Goal: Communication & Community: Answer question/provide support

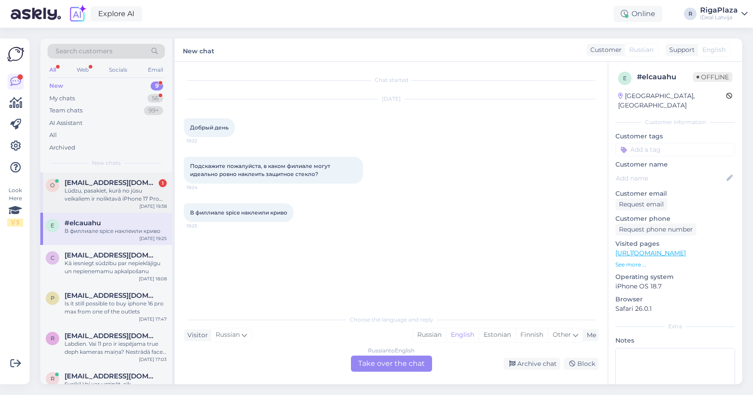
click at [139, 200] on div "Lūdzu, pasakiet, kurā no jūsu veikaliem ir noliktavā iPhone 17 Pro (uzreiz iegā…" at bounding box center [116, 195] width 102 height 16
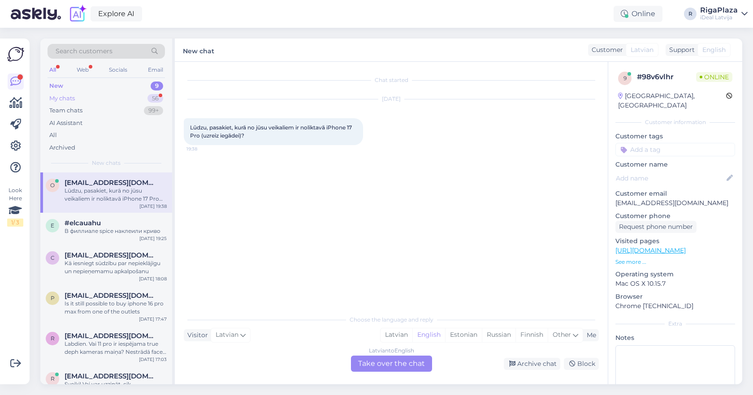
click at [140, 95] on div "My chats 56" at bounding box center [105, 98] width 117 height 13
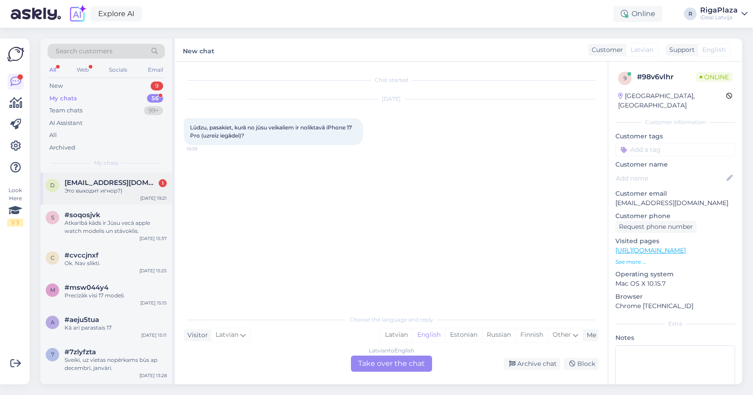
click at [102, 193] on div "Это выходит игнор?)" at bounding box center [116, 191] width 102 height 8
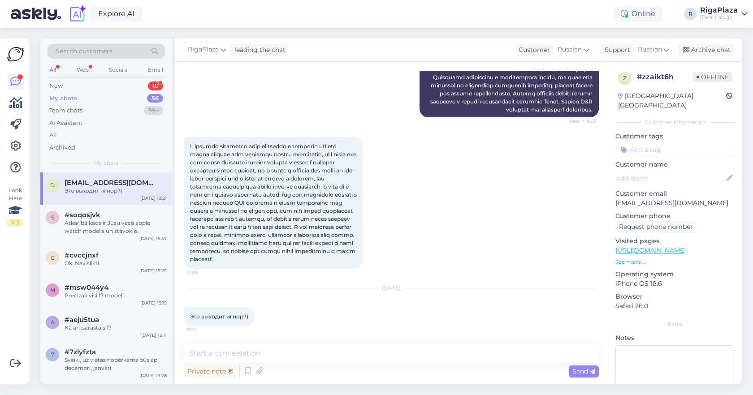
scroll to position [892, 0]
click at [133, 88] on div "New 10" at bounding box center [105, 86] width 117 height 13
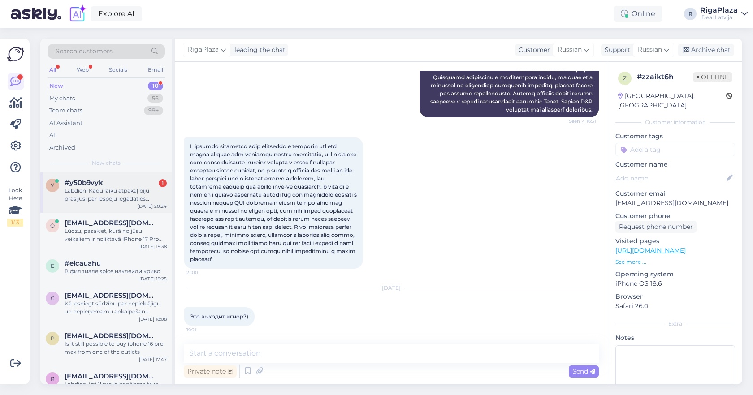
click at [141, 206] on div "[DATE] 20:24" at bounding box center [152, 206] width 29 height 7
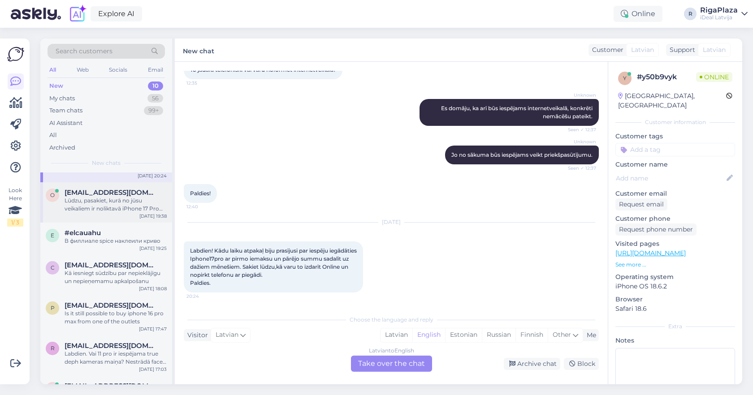
scroll to position [33, 0]
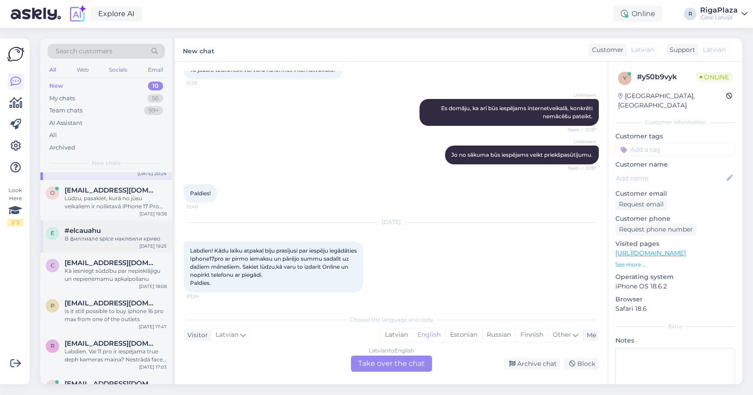
click at [124, 241] on div "В филлиале spice наклеили криво" at bounding box center [116, 239] width 102 height 8
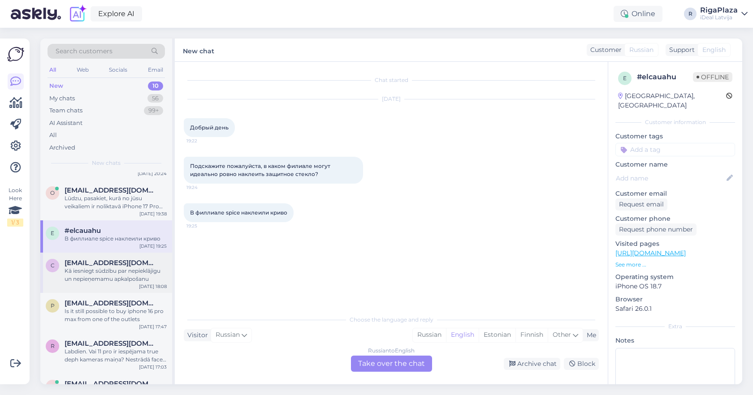
click at [86, 280] on div "Kā iesniegt sūdzību par nepieklājīgu un nepieņemamu apkalpošanu" at bounding box center [116, 275] width 102 height 16
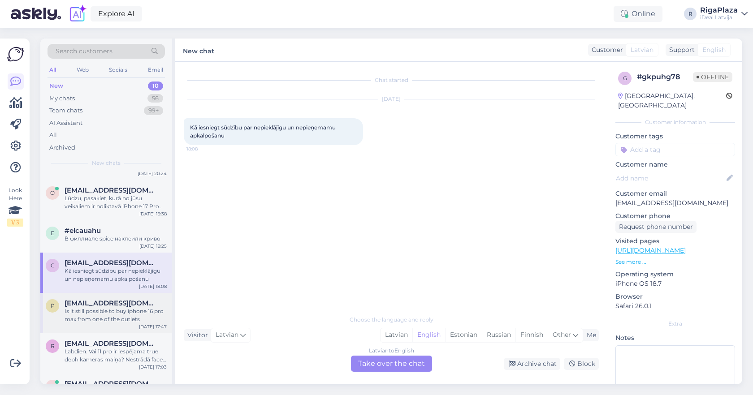
click at [94, 300] on span "[EMAIL_ADDRESS][DOMAIN_NAME]" at bounding box center [111, 303] width 93 height 8
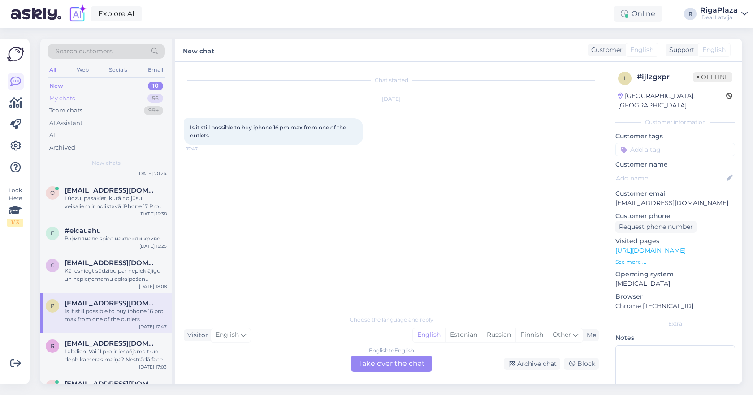
click at [114, 102] on div "My chats 56" at bounding box center [105, 98] width 117 height 13
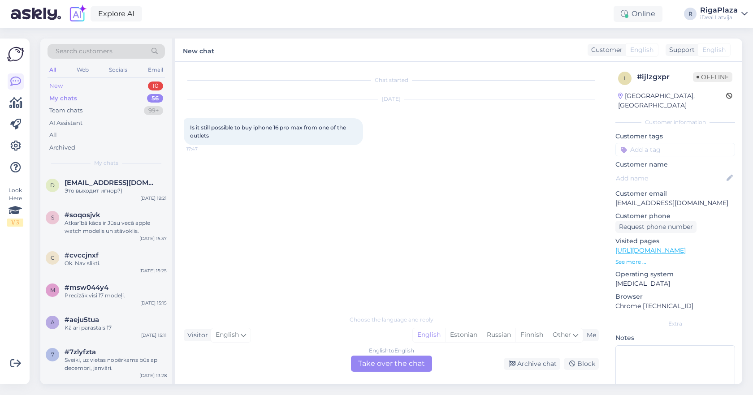
click at [135, 87] on div "New 10" at bounding box center [105, 86] width 117 height 13
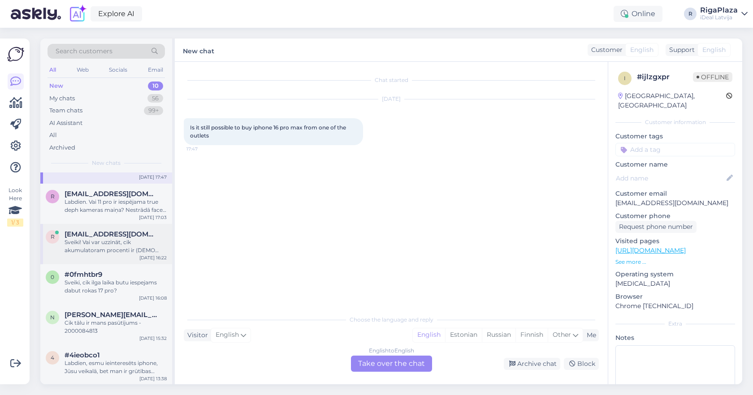
scroll to position [182, 0]
click at [103, 214] on div "r [EMAIL_ADDRESS][DOMAIN_NAME] Labdien. Vai 11 pro ir iespējama true deph kamer…" at bounding box center [106, 204] width 132 height 40
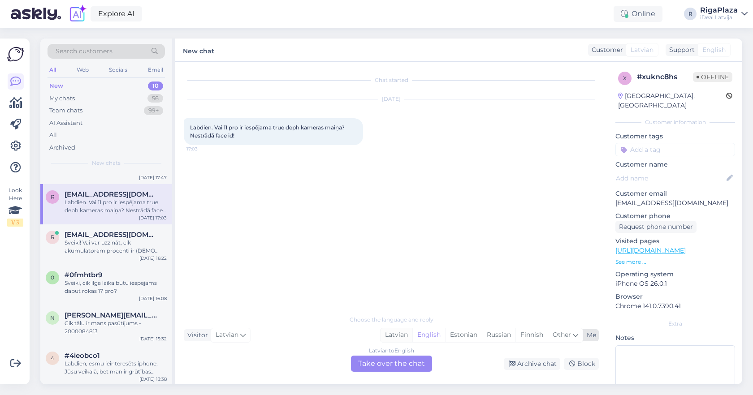
click at [395, 331] on div "Latvian" at bounding box center [396, 334] width 32 height 13
click at [387, 361] on div "Latvian to Latvian Take over the chat" at bounding box center [391, 364] width 81 height 16
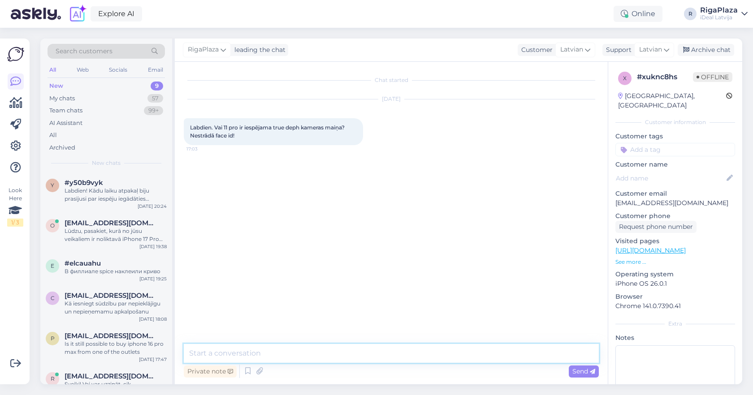
click at [385, 355] on textarea at bounding box center [391, 353] width 415 height 19
type textarea "Sveiki, tur jāmaina viss displejs, kas būs ļoti neizdevīgi."
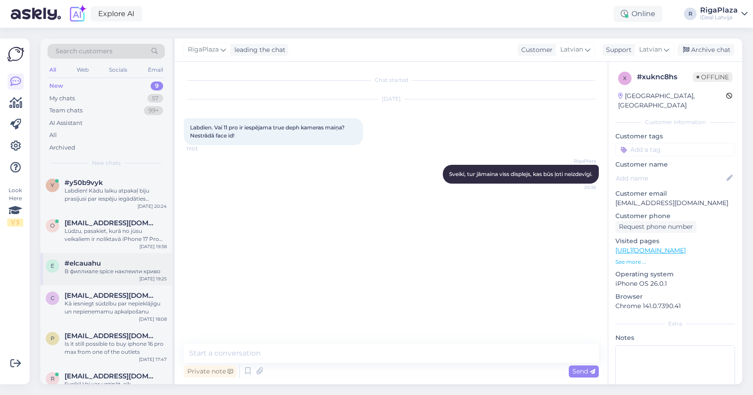
click at [117, 271] on div "В филлиале spice наклеили криво" at bounding box center [116, 271] width 102 height 8
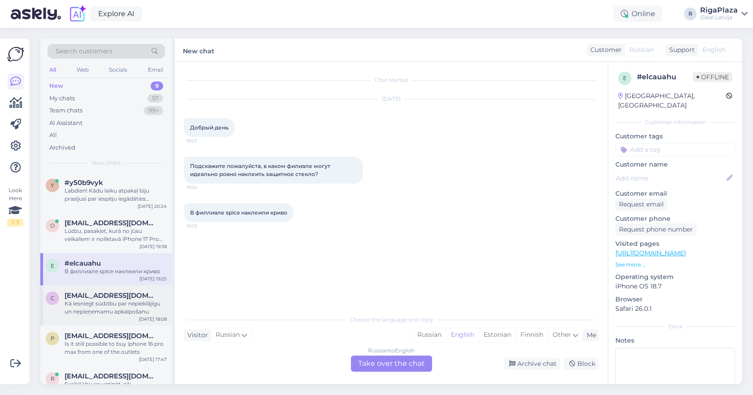
click at [97, 309] on div "Kā iesniegt sūdzību par nepieklājīgu un nepieņemamu apkalpošanu" at bounding box center [116, 308] width 102 height 16
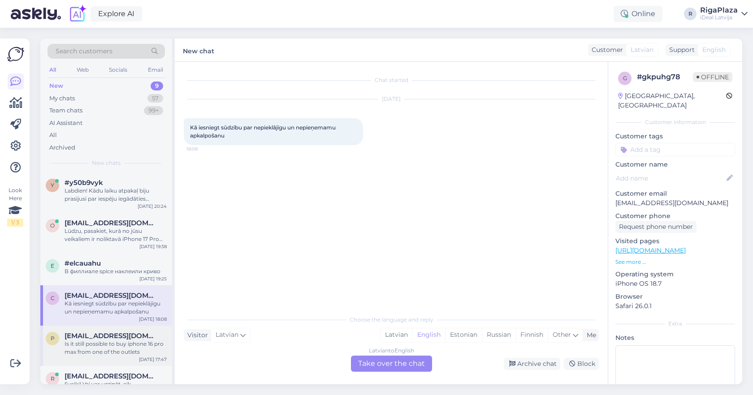
click at [104, 350] on div "Is it still possible to buy iphone 16 pro max from one of the outlets" at bounding box center [116, 348] width 102 height 16
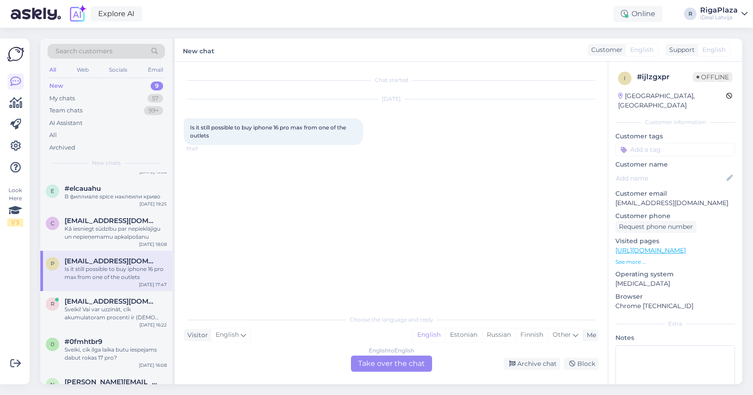
scroll to position [79, 0]
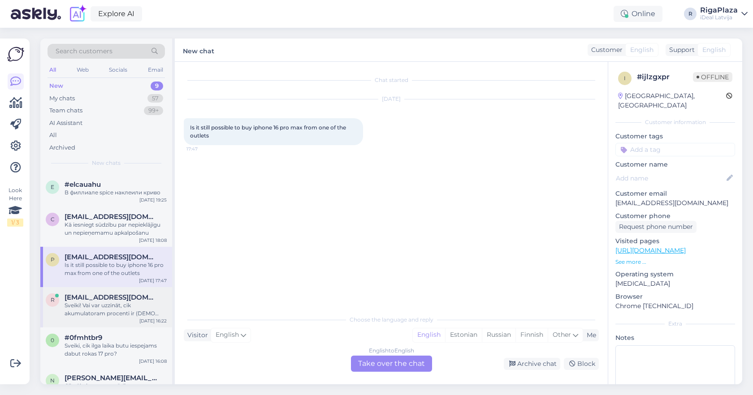
click at [118, 316] on div "Sveiki! Vai var uzzināt, cik akumulatoram procenti ir (DEMO iPhone 15 Pro 128GB…" at bounding box center [116, 309] width 102 height 16
click at [118, 277] on div "p [EMAIL_ADDRESS][DOMAIN_NAME] Is it still possible to buy iphone 16 pro max fr…" at bounding box center [106, 267] width 132 height 40
click at [401, 360] on div "English to English Take over the chat" at bounding box center [391, 364] width 81 height 16
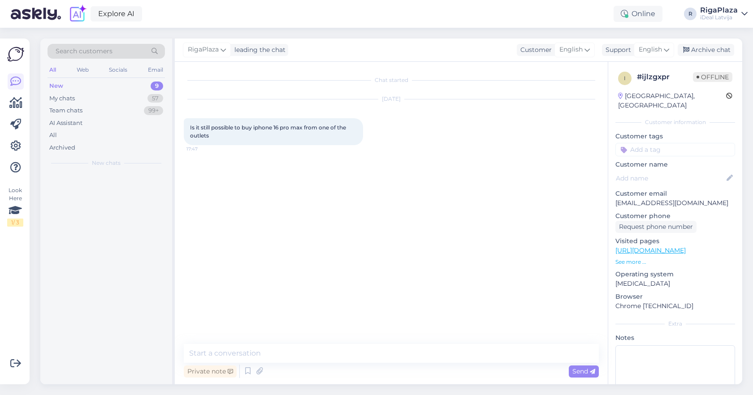
scroll to position [0, 0]
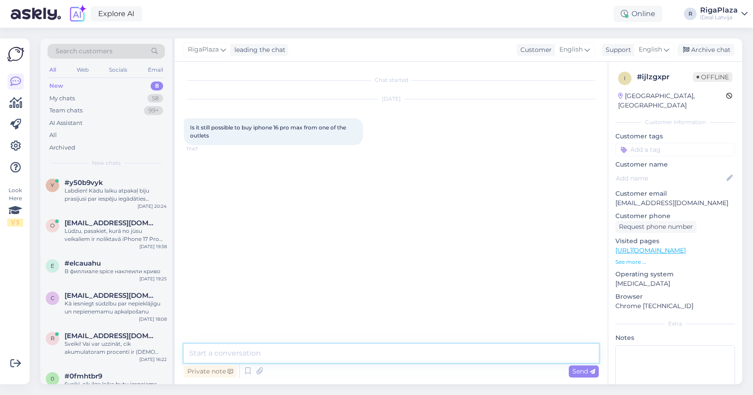
click at [401, 349] on textarea at bounding box center [391, 353] width 415 height 19
type textarea "Hey, yes of course"
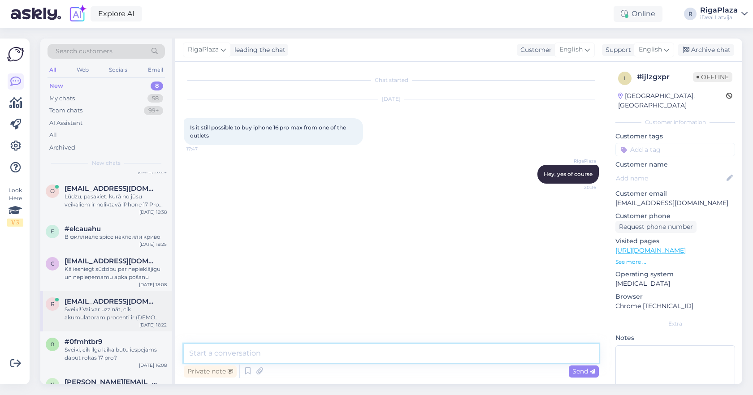
scroll to position [38, 0]
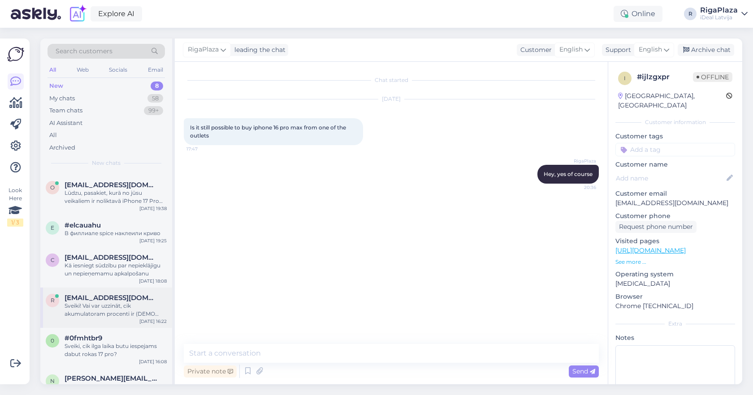
click at [137, 311] on div "Sveiki! Vai var uzzināt, cik akumulatoram procenti ir (DEMO iPhone 15 Pro 128GB…" at bounding box center [116, 310] width 102 height 16
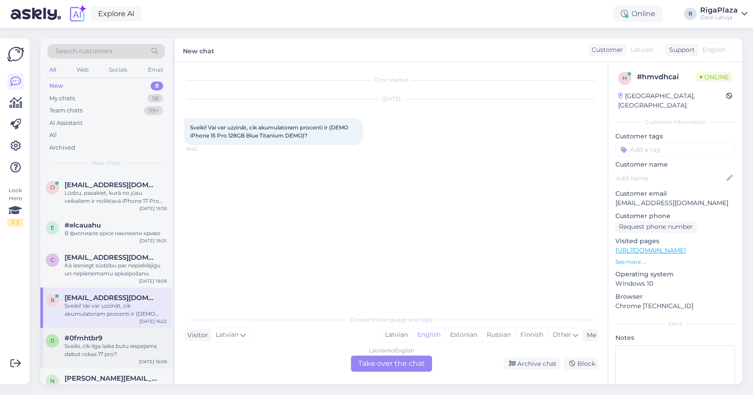
click at [128, 343] on div "Sveiki, cik ilga laika butu iespejams dabut rokas 17 pro?" at bounding box center [116, 350] width 102 height 16
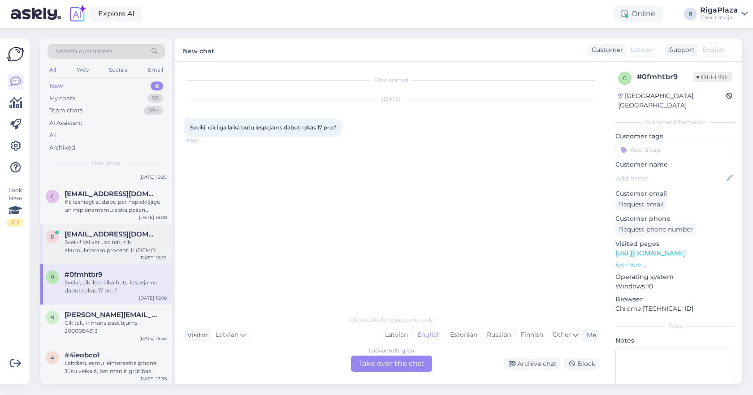
scroll to position [101, 0]
click at [109, 327] on div "Cik tālu ir mans pasūtījums - 2000084813" at bounding box center [116, 327] width 102 height 16
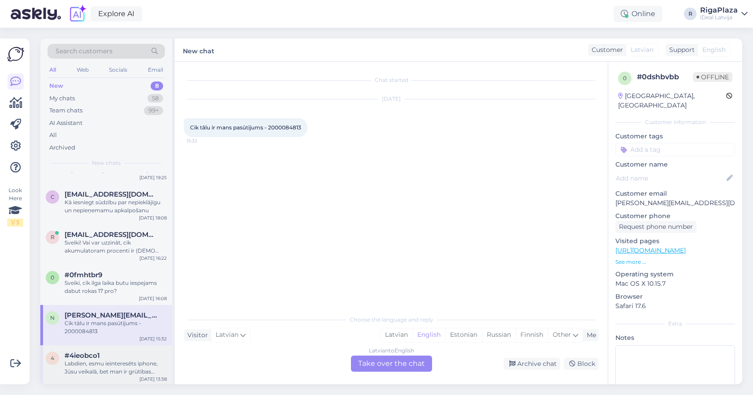
click at [103, 375] on div "4 #4ieobco1 Labdien, esmu ieinteresēts iphone, Jūsu veikalā, bet man ir grūtība…" at bounding box center [106, 365] width 132 height 40
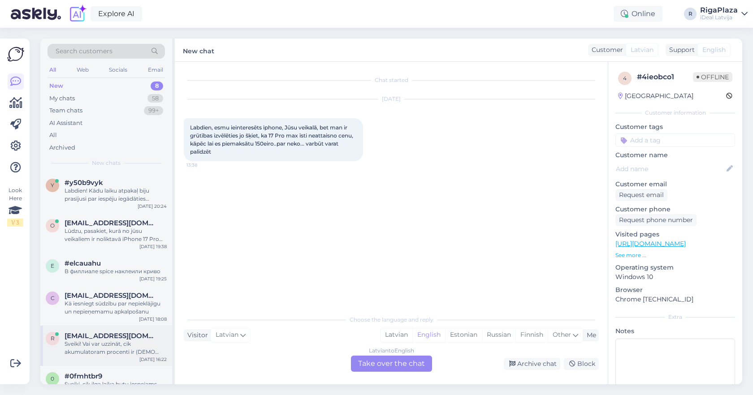
scroll to position [0, 0]
click at [122, 192] on div "Labdien! Kādu laiku atpakaļ biju prasījusi par iespēju iegādāties Iphone17pro a…" at bounding box center [116, 195] width 102 height 16
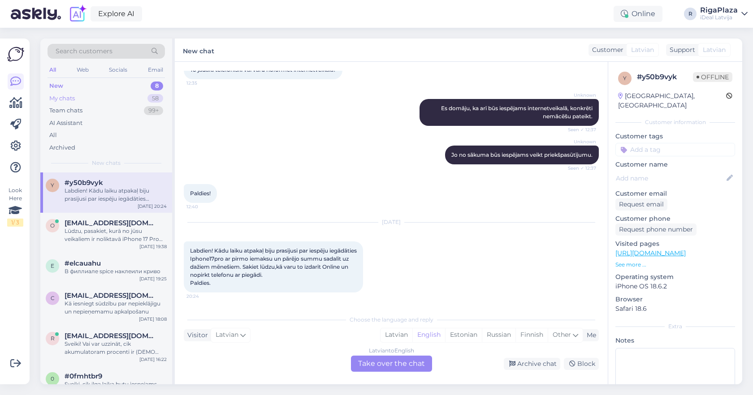
click at [121, 94] on div "My chats 58" at bounding box center [105, 98] width 117 height 13
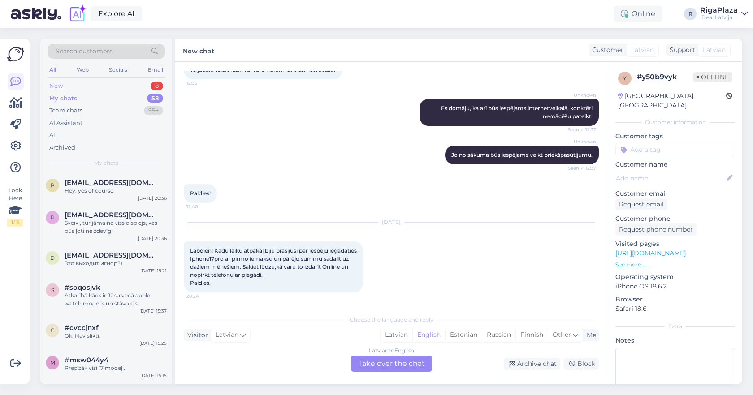
click at [135, 84] on div "New 8" at bounding box center [105, 86] width 117 height 13
